Goal: Information Seeking & Learning: Learn about a topic

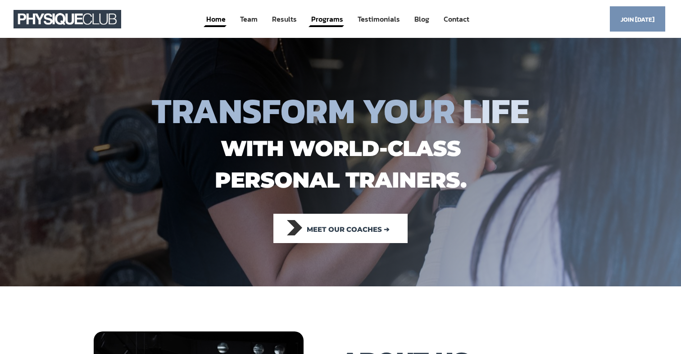
click at [319, 20] on link "Programs" at bounding box center [327, 19] width 34 height 17
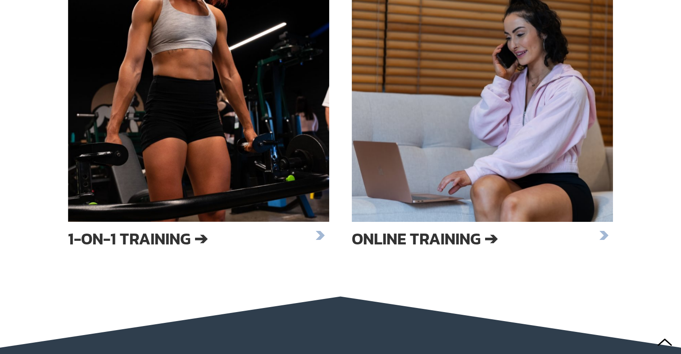
scroll to position [1483, 0]
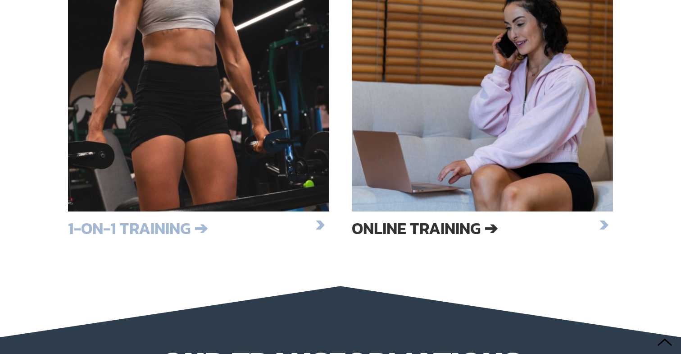
click at [148, 224] on h3 "1-on-1 Training ➔" at bounding box center [189, 227] width 243 height 15
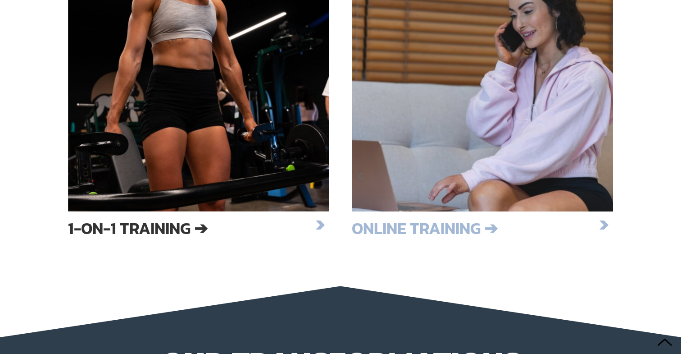
click at [401, 224] on h3 "ONLINE TRAINING ➔" at bounding box center [473, 227] width 243 height 15
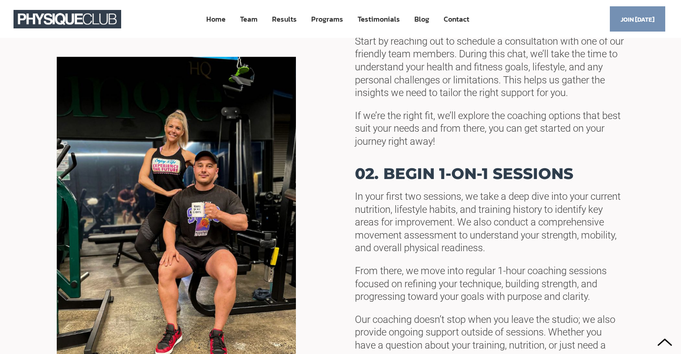
scroll to position [288, 0]
